Goal: Navigation & Orientation: Go to known website

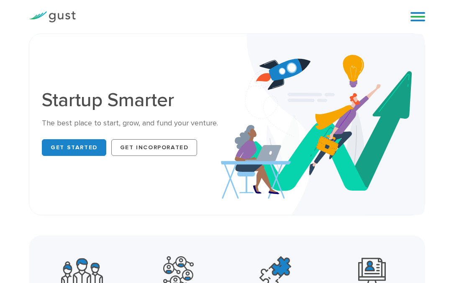
click at [422, 19] on link at bounding box center [417, 16] width 15 height 13
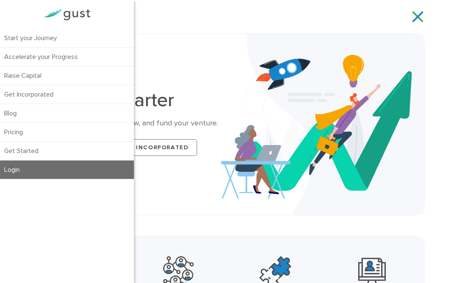
click at [6, 174] on link "Login" at bounding box center [67, 170] width 134 height 18
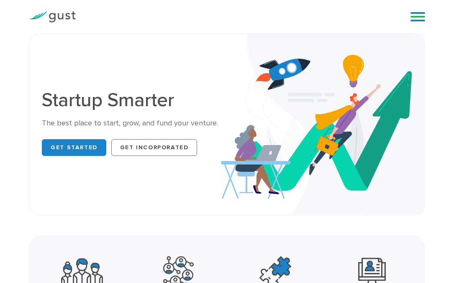
click at [419, 19] on link at bounding box center [417, 16] width 15 height 13
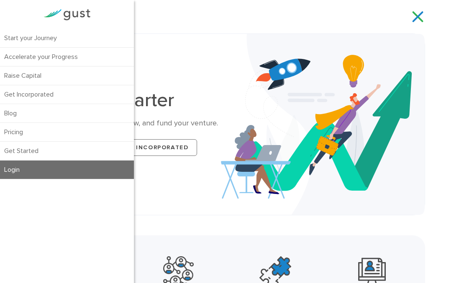
click at [12, 174] on link "Login" at bounding box center [67, 170] width 134 height 18
